Goal: Find specific page/section: Find specific page/section

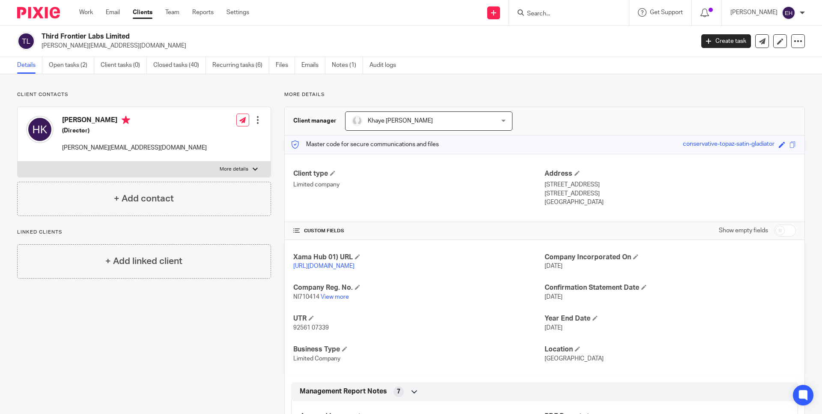
click at [557, 15] on input "Search" at bounding box center [564, 14] width 77 height 8
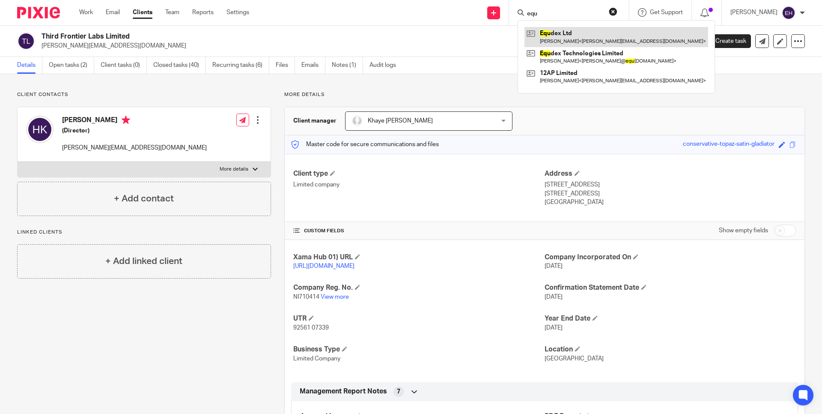
type input "equ"
click at [557, 36] on link at bounding box center [617, 37] width 184 height 20
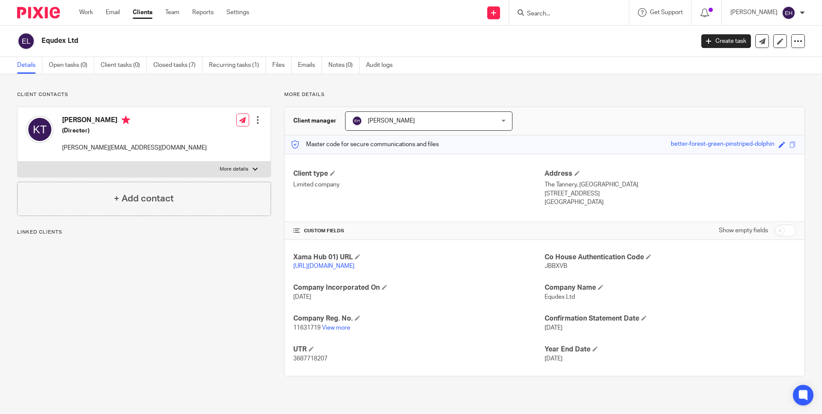
click at [558, 14] on input "Search" at bounding box center [564, 14] width 77 height 8
type input "r"
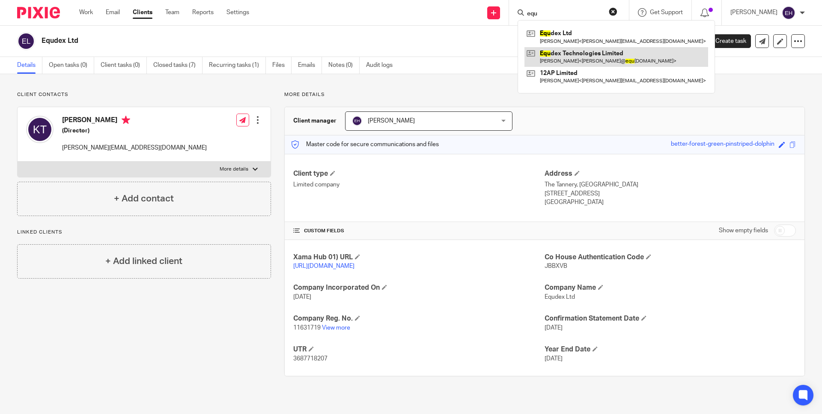
type input "equ"
click at [578, 60] on link at bounding box center [617, 57] width 184 height 20
